Goal: Task Accomplishment & Management: Manage account settings

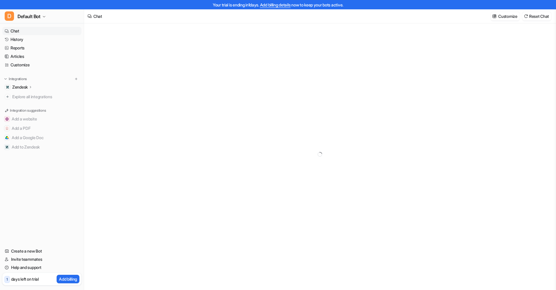
type textarea "**********"
click at [22, 86] on p "Zendesk" at bounding box center [19, 87] width 15 height 6
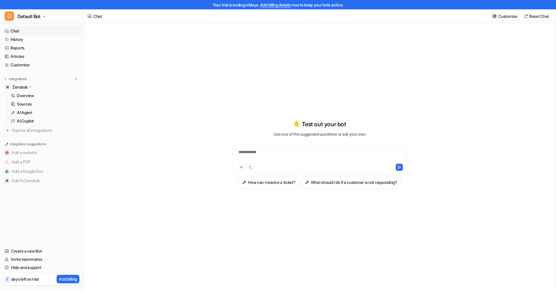
click at [18, 144] on p "Integration suggestions" at bounding box center [28, 143] width 36 height 5
click at [18, 131] on span "Explore all integrations" at bounding box center [45, 130] width 67 height 9
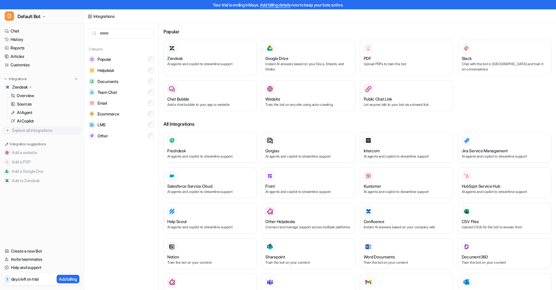
click at [23, 131] on span "Explore all integrations" at bounding box center [45, 130] width 67 height 9
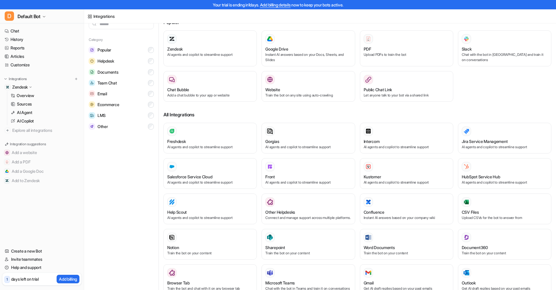
click at [30, 144] on p "Integration suggestions" at bounding box center [28, 143] width 36 height 5
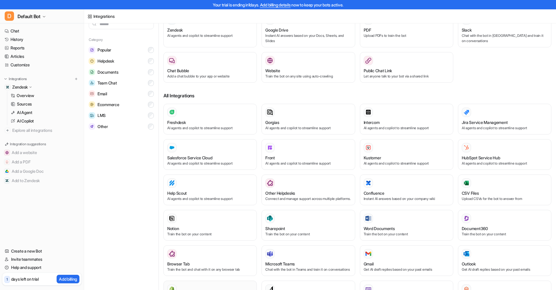
scroll to position [0, 0]
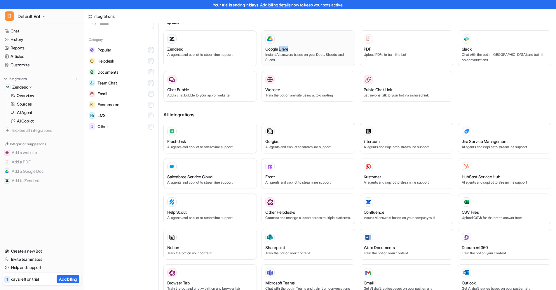
click at [284, 40] on div at bounding box center [309, 38] width 86 height 9
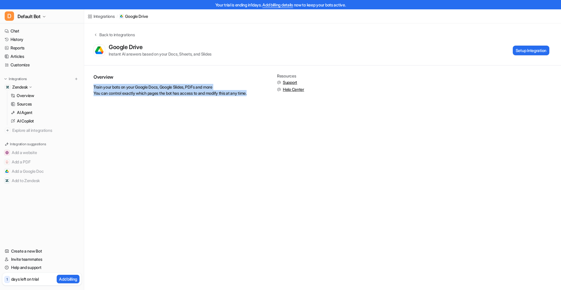
drag, startPoint x: 253, startPoint y: 98, endPoint x: 90, endPoint y: 83, distance: 163.4
click at [90, 83] on div "Overview Train your bots on your Google Docs, Google Slides, PDFs and more You …" at bounding box center [322, 87] width 477 height 44
copy p "Train your bots on your Google Docs, Google Slides, PDFs and more You can contr…"
click at [139, 91] on p "Train your bots on your Google Docs, Google Slides, PDFs and more You can contr…" at bounding box center [177, 90] width 169 height 12
drag, startPoint x: 240, startPoint y: 115, endPoint x: 92, endPoint y: 70, distance: 154.2
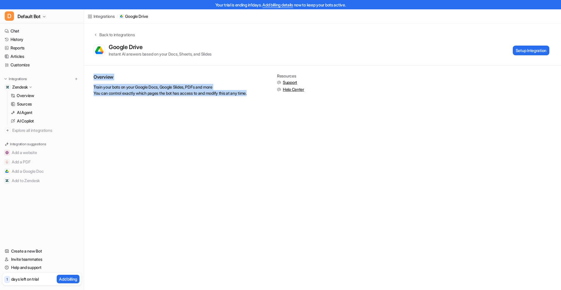
click at [92, 70] on div "Integrations / Google Drive Back to integrations Google Drive Instant AI answer…" at bounding box center [280, 145] width 561 height 290
copy div "Overview Train your bots on your Google Docs, Google Slides, PDFs and more You …"
click at [98, 35] on div "Back to integrations" at bounding box center [116, 35] width 37 height 6
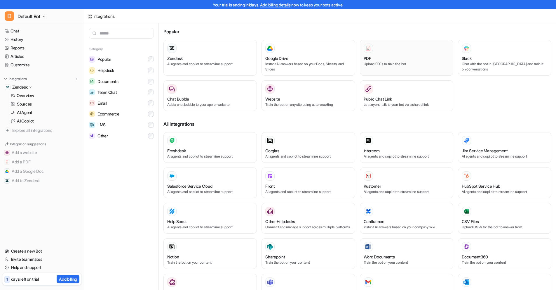
click at [374, 56] on div "PDF" at bounding box center [407, 58] width 86 height 6
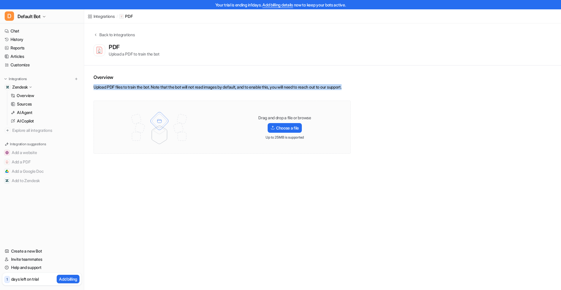
drag, startPoint x: 299, startPoint y: 98, endPoint x: 90, endPoint y: 86, distance: 209.5
click at [90, 86] on div "Overview Upload PDF files to train the bot. Note that the bot will not read ima…" at bounding box center [322, 113] width 477 height 96
copy div "Upload PDF files to train the bot. Note that the bot will not read images by de…"
click at [102, 32] on div "Back to integrations" at bounding box center [116, 35] width 37 height 6
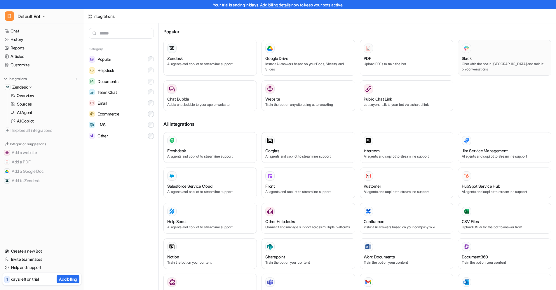
click at [464, 42] on button "Slack Chat with the bot in [GEOGRAPHIC_DATA] and train it on conversations" at bounding box center [504, 58] width 93 height 36
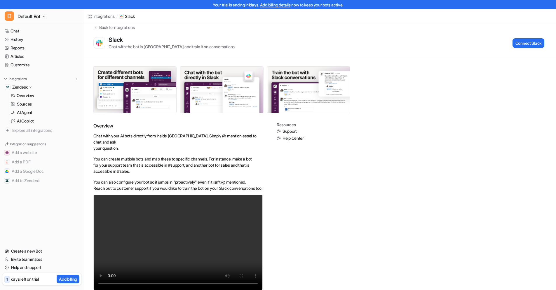
scroll to position [22, 0]
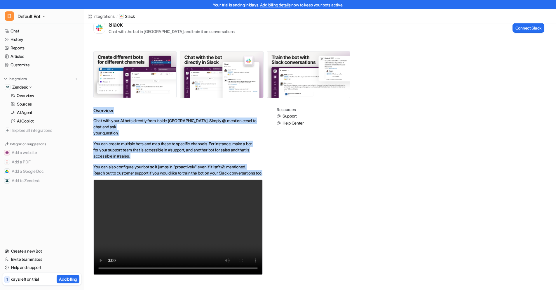
drag, startPoint x: 91, startPoint y: 109, endPoint x: 157, endPoint y: 170, distance: 89.5
click at [157, 170] on div "Overview Chat with your AI bots directly from inside [GEOGRAPHIC_DATA]. Simply …" at bounding box center [320, 166] width 472 height 247
copy div "Overview Chat with your AI bots directly from inside [GEOGRAPHIC_DATA]. Simply …"
click at [94, 17] on div "Integrations" at bounding box center [103, 16] width 21 height 6
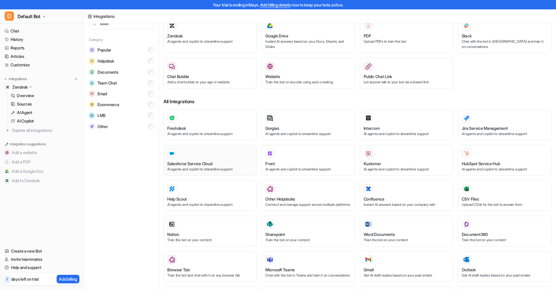
scroll to position [17, 0]
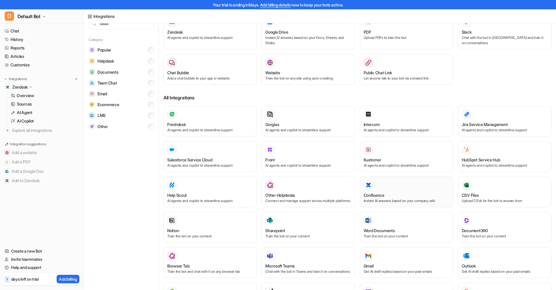
click at [379, 183] on div at bounding box center [407, 184] width 86 height 9
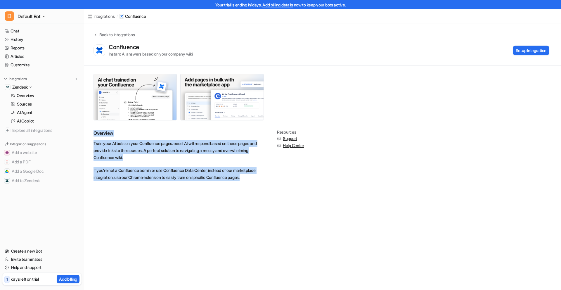
drag, startPoint x: 93, startPoint y: 131, endPoint x: 170, endPoint y: 192, distance: 98.1
click at [170, 189] on div "Overview Train your AI bots on your Confluence pages. eesel AI will respond bas…" at bounding box center [322, 127] width 477 height 124
copy div "Overview Train your AI bots on your Confluence pages. eesel AI will respond bas…"
click at [93, 16] on link "Integrations" at bounding box center [101, 16] width 27 height 6
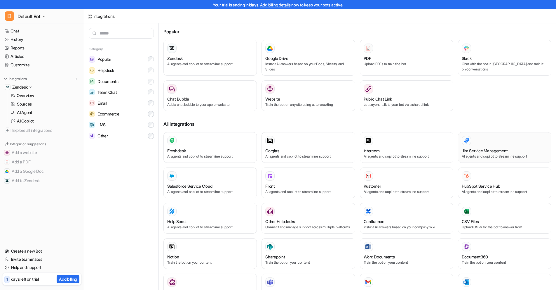
click at [481, 146] on div "Jira Service Management AI agents and copilot to streamline support" at bounding box center [505, 147] width 86 height 23
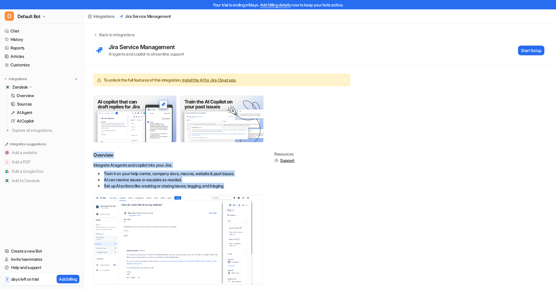
drag, startPoint x: 91, startPoint y: 152, endPoint x: 239, endPoint y: 183, distance: 151.2
click at [239, 183] on div "To unlock the full features of this integration, Install the AI for Jira Cloud …" at bounding box center [320, 182] width 472 height 234
copy div "Overview Integrate AI agents and copilot into your Jira. Train it on your help …"
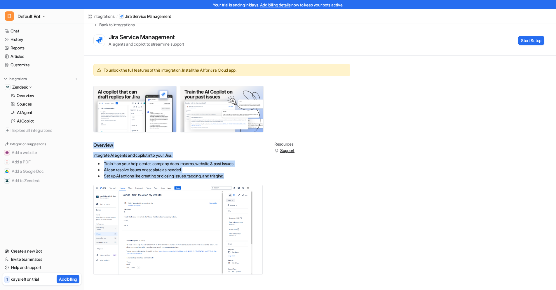
click at [108, 17] on div "Integrations" at bounding box center [103, 16] width 21 height 6
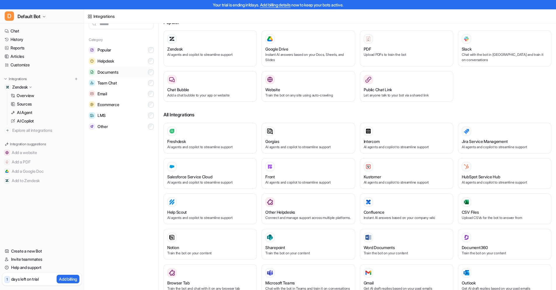
scroll to position [9, 0]
click at [192, 52] on p "AI agents and copilot to streamline support" at bounding box center [210, 54] width 86 height 5
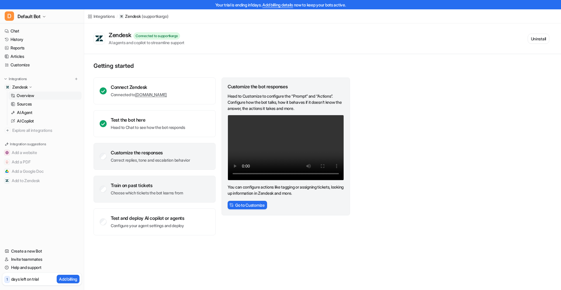
click at [181, 195] on p "Choose which tickets the bot learns from" at bounding box center [147, 193] width 72 height 6
click at [173, 155] on div "Customize the responses" at bounding box center [150, 153] width 79 height 6
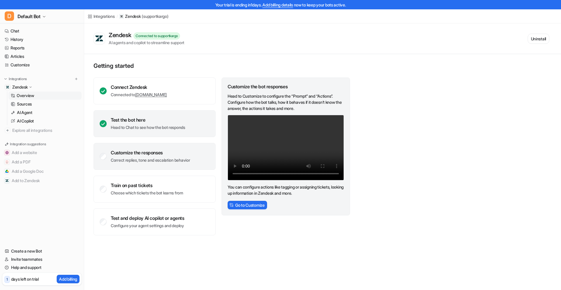
click at [168, 122] on div "Test the bot here" at bounding box center [148, 120] width 74 height 6
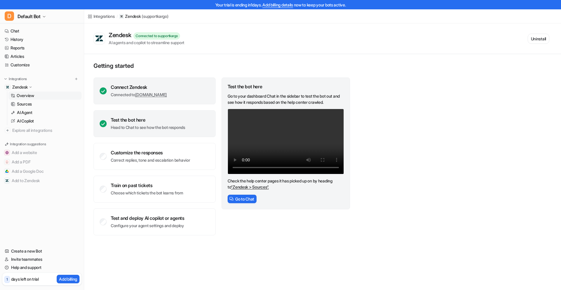
click at [167, 86] on div "Connect Zendesk" at bounding box center [139, 87] width 56 height 6
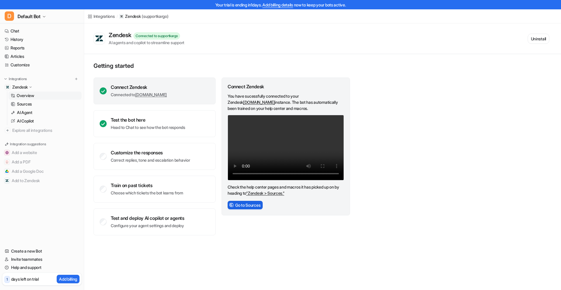
click at [235, 205] on button "Go to Sources" at bounding box center [245, 205] width 35 height 8
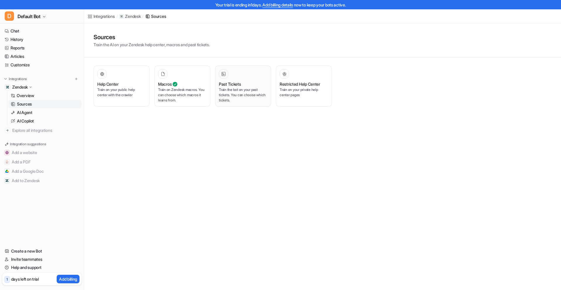
click at [242, 80] on div "Past Tickets Train the bot on your past tickets. You can choose which tickets." at bounding box center [243, 86] width 48 height 34
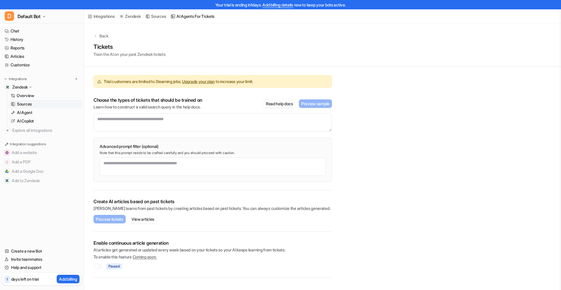
click at [282, 106] on button "Read help docs" at bounding box center [279, 103] width 32 height 8
click at [93, 37] on div "Back Tickets Train the AI on your past Zendesk tickets" at bounding box center [322, 45] width 477 height 44
click at [97, 37] on icon at bounding box center [95, 36] width 4 height 4
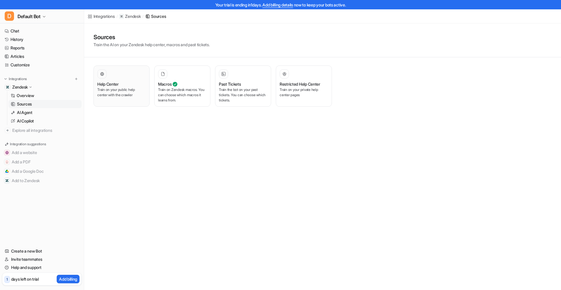
click at [138, 92] on p "Train on your public help center with the crawler" at bounding box center [121, 92] width 48 height 11
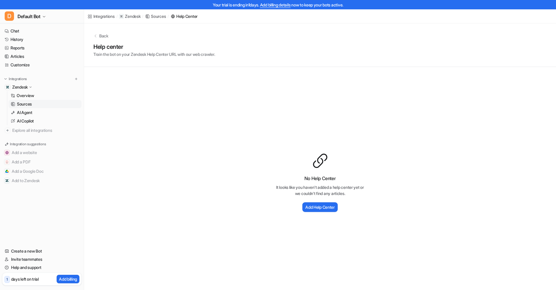
click at [100, 35] on p "Back" at bounding box center [103, 36] width 9 height 6
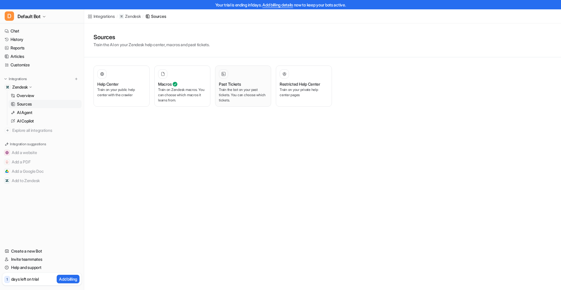
click at [227, 76] on div at bounding box center [223, 73] width 9 height 9
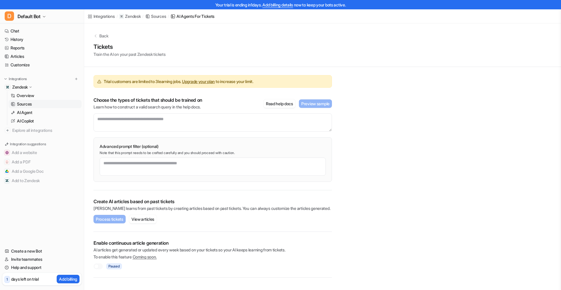
click at [100, 35] on p "Back" at bounding box center [103, 36] width 9 height 6
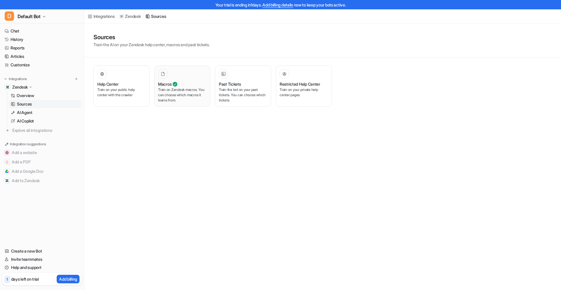
click at [179, 82] on div "Macros" at bounding box center [182, 84] width 48 height 6
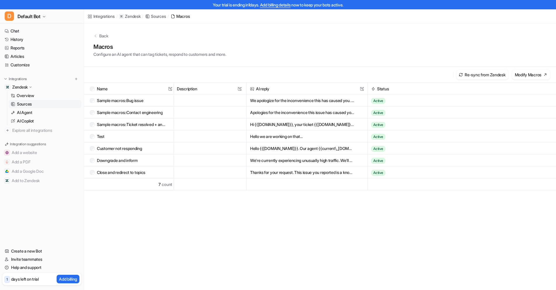
click at [106, 37] on p "Back" at bounding box center [103, 36] width 9 height 6
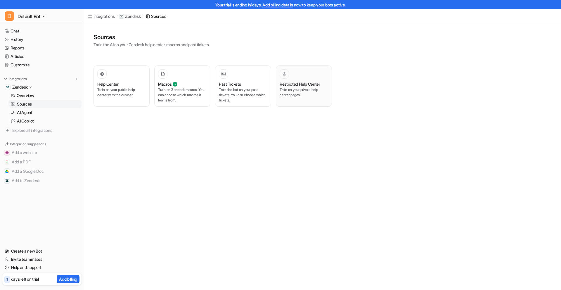
click at [312, 93] on p "Train on your private help center pages" at bounding box center [304, 92] width 48 height 11
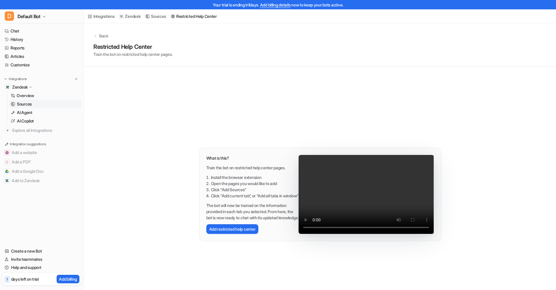
click at [101, 34] on p "Back" at bounding box center [103, 36] width 9 height 6
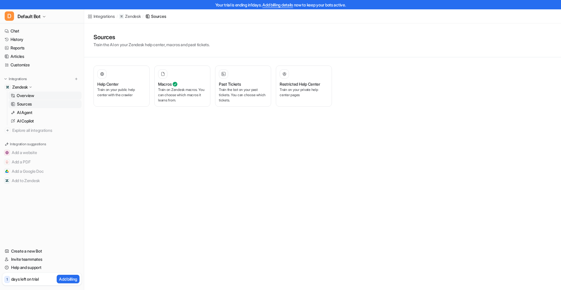
click at [41, 96] on link "Overview" at bounding box center [44, 95] width 73 height 8
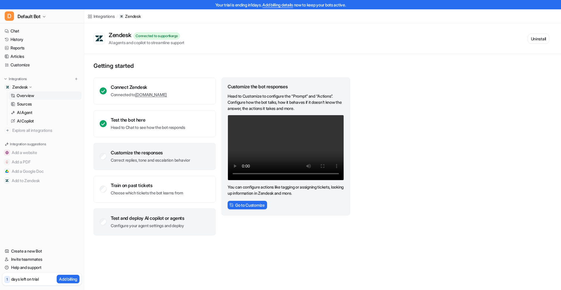
click at [168, 215] on div "Test and deploy AI copilot or agents" at bounding box center [148, 218] width 74 height 6
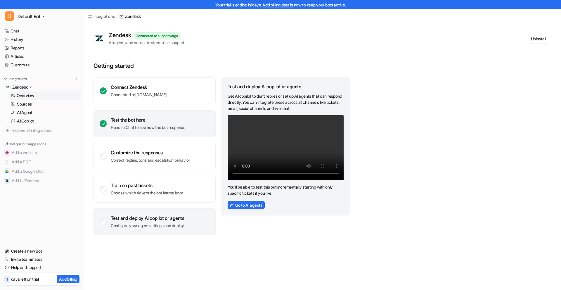
click at [164, 123] on div "Test the bot here Head to Chat to see how the bot responds" at bounding box center [148, 123] width 74 height 13
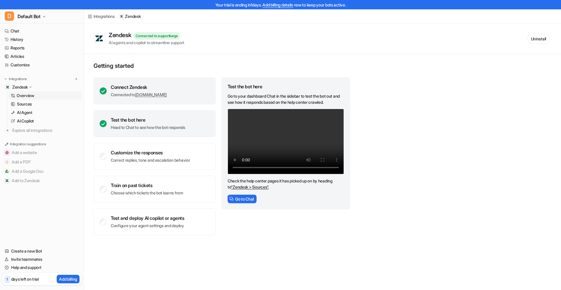
click at [162, 88] on div "Connect Zendesk" at bounding box center [139, 87] width 56 height 6
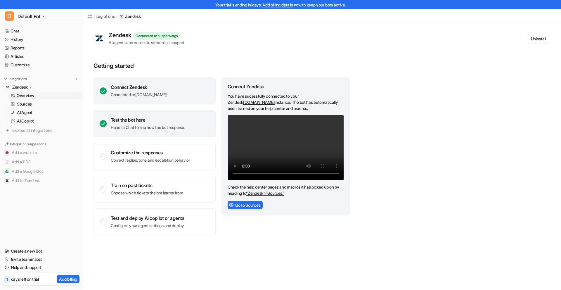
click at [162, 124] on div "Test the bot here Head to Chat to see how the bot responds" at bounding box center [148, 123] width 74 height 13
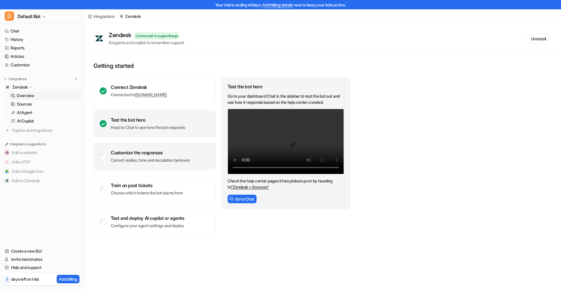
click at [160, 148] on div "Customize the responses Correct replies, tone and escalation behavior" at bounding box center [154, 156] width 122 height 27
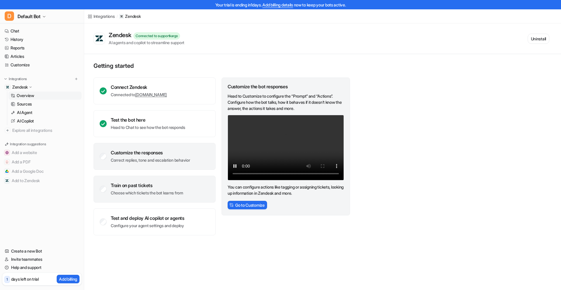
click at [160, 196] on div "Train on past tickets Choose which tickets the bot learns from" at bounding box center [154, 189] width 122 height 27
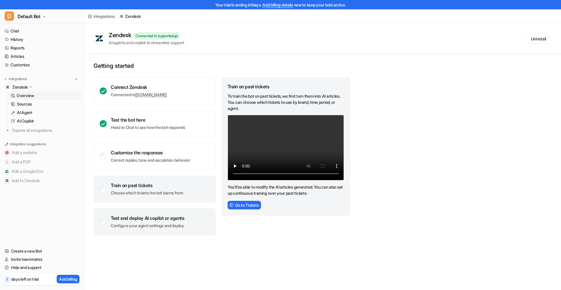
click at [164, 212] on div "Test and deploy AI copilot or agents Configure your agent settings and deploy" at bounding box center [154, 221] width 122 height 27
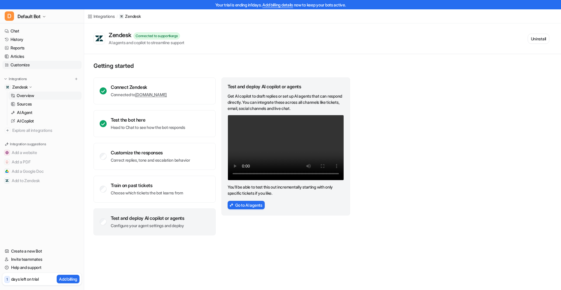
click at [35, 68] on link "Customize" at bounding box center [41, 65] width 79 height 8
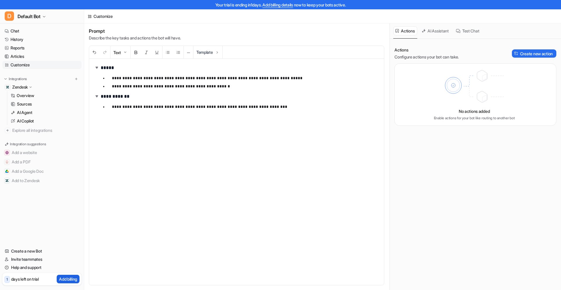
click at [57, 279] on button "Add billing" at bounding box center [68, 279] width 23 height 8
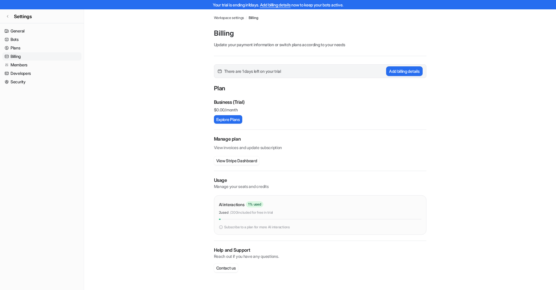
scroll to position [8, 0]
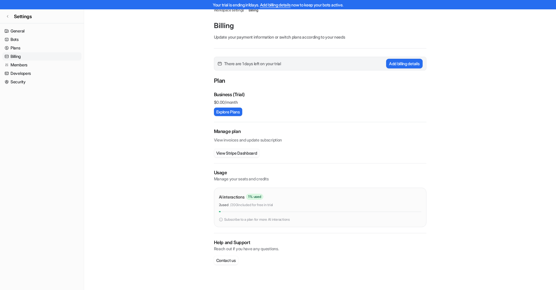
click at [221, 155] on button "View Stripe Dashboard" at bounding box center [237, 153] width 46 height 8
click at [224, 112] on button "Explore Plans" at bounding box center [228, 111] width 28 height 8
